Goal: Task Accomplishment & Management: Use online tool/utility

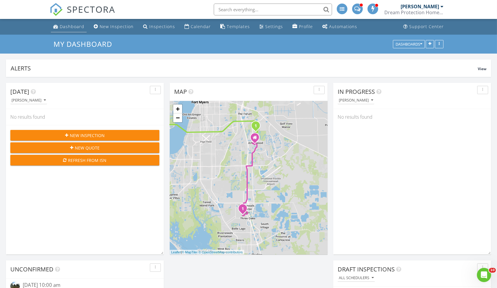
click at [71, 27] on div "Dashboard" at bounding box center [72, 27] width 25 height 6
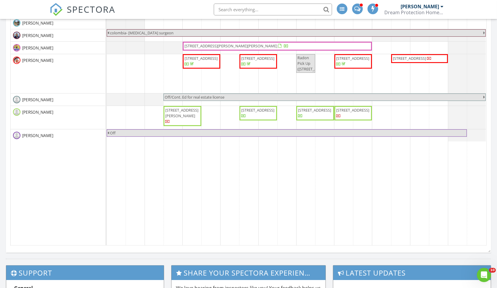
scroll to position [360, 0]
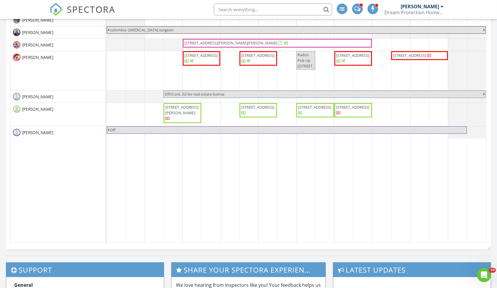
click at [178, 109] on span "10515 Bellagio Dr, Fort Myers 33913" at bounding box center [182, 112] width 35 height 17
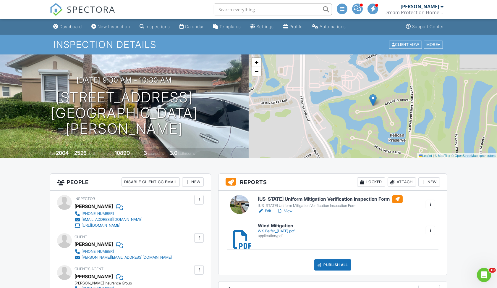
click at [269, 226] on h6 "Wind Mitigation" at bounding box center [276, 225] width 37 height 5
click at [332, 266] on div "Publish All" at bounding box center [332, 264] width 37 height 11
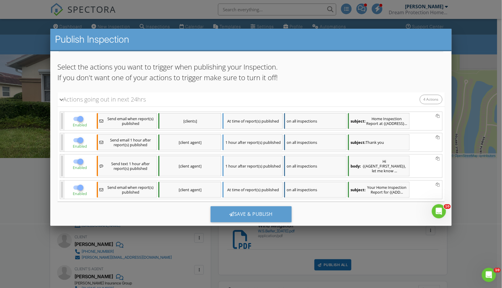
scroll to position [51, 0]
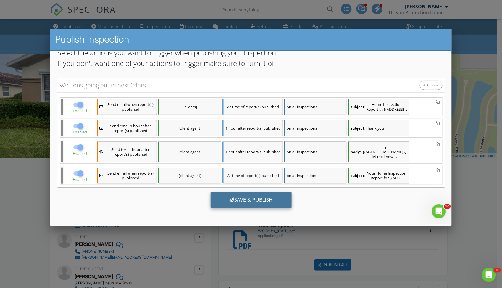
click at [253, 198] on div "Save & Publish" at bounding box center [250, 200] width 81 height 16
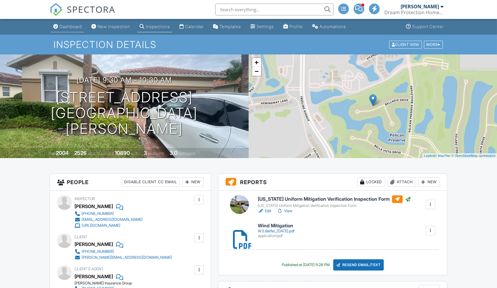
click at [69, 28] on div "Dashboard" at bounding box center [70, 26] width 22 height 5
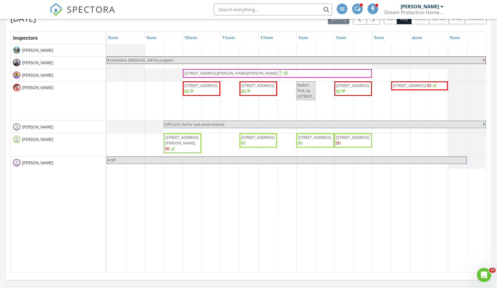
scroll to position [330, 0]
click at [254, 139] on span "614 SE 15th St, Cape Coral 33990" at bounding box center [257, 136] width 33 height 5
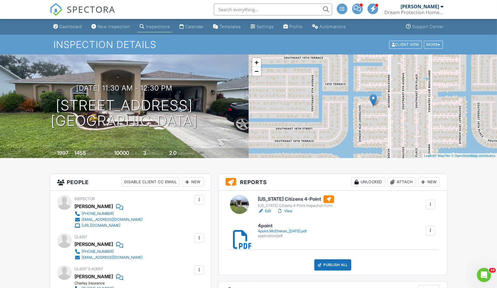
click at [267, 229] on div "4point.McElheran_[DATE].pdf" at bounding box center [282, 231] width 49 height 5
